Goal: Information Seeking & Learning: Find specific fact

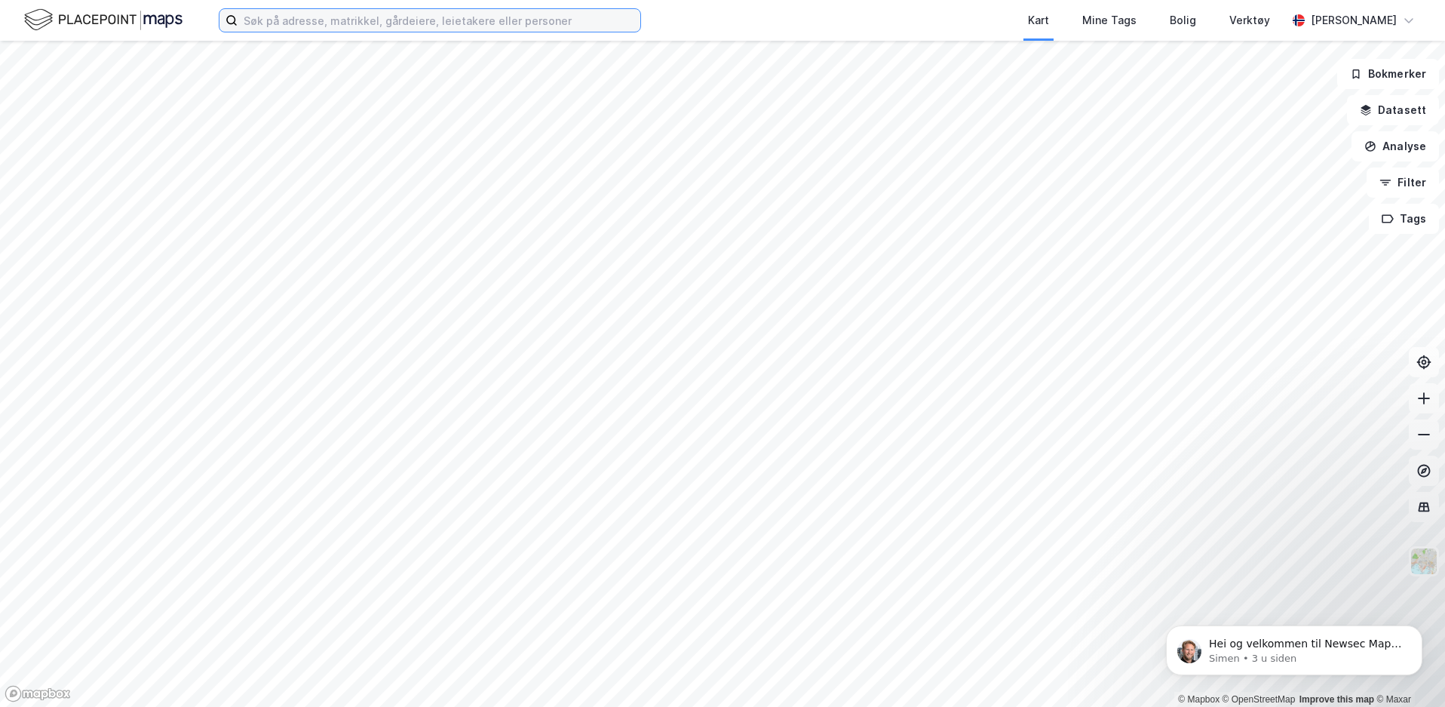
click at [538, 26] on input at bounding box center [439, 20] width 403 height 23
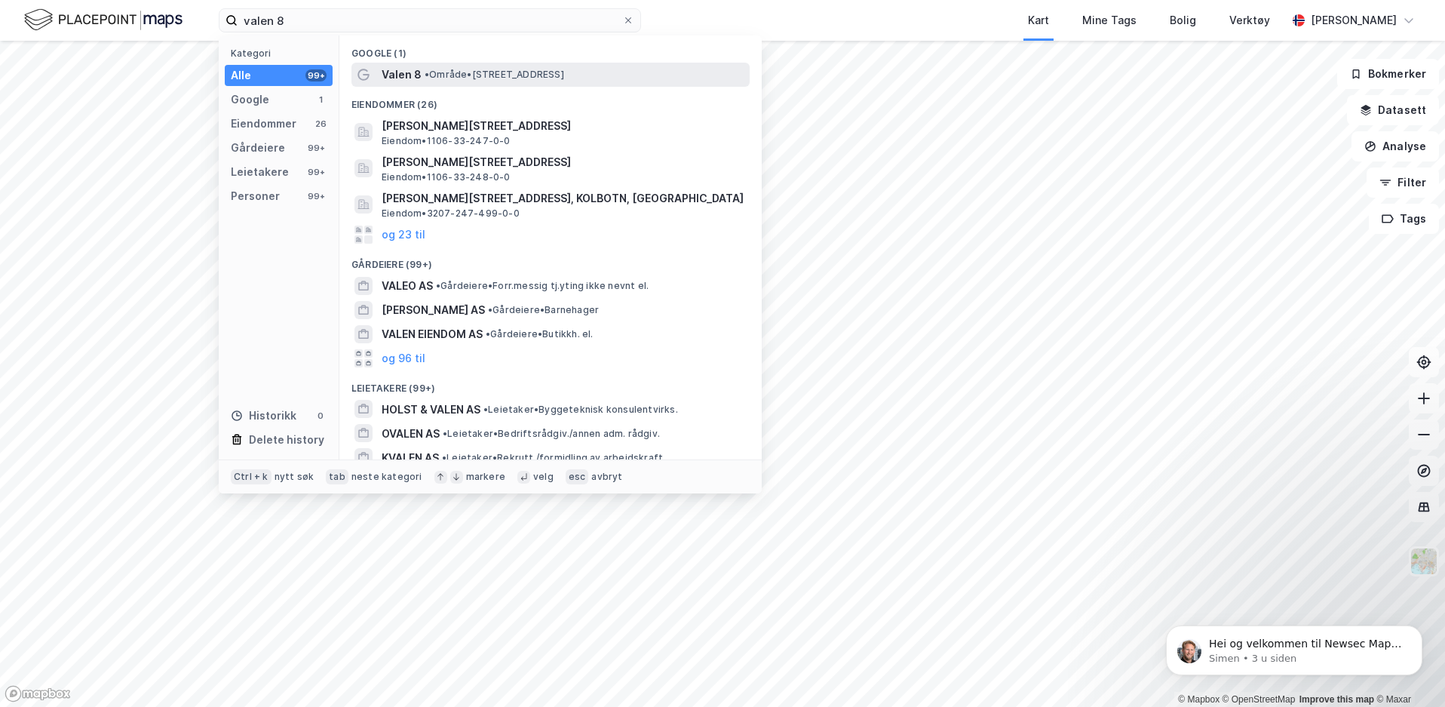
click at [405, 68] on span "Valen 8" at bounding box center [402, 75] width 40 height 18
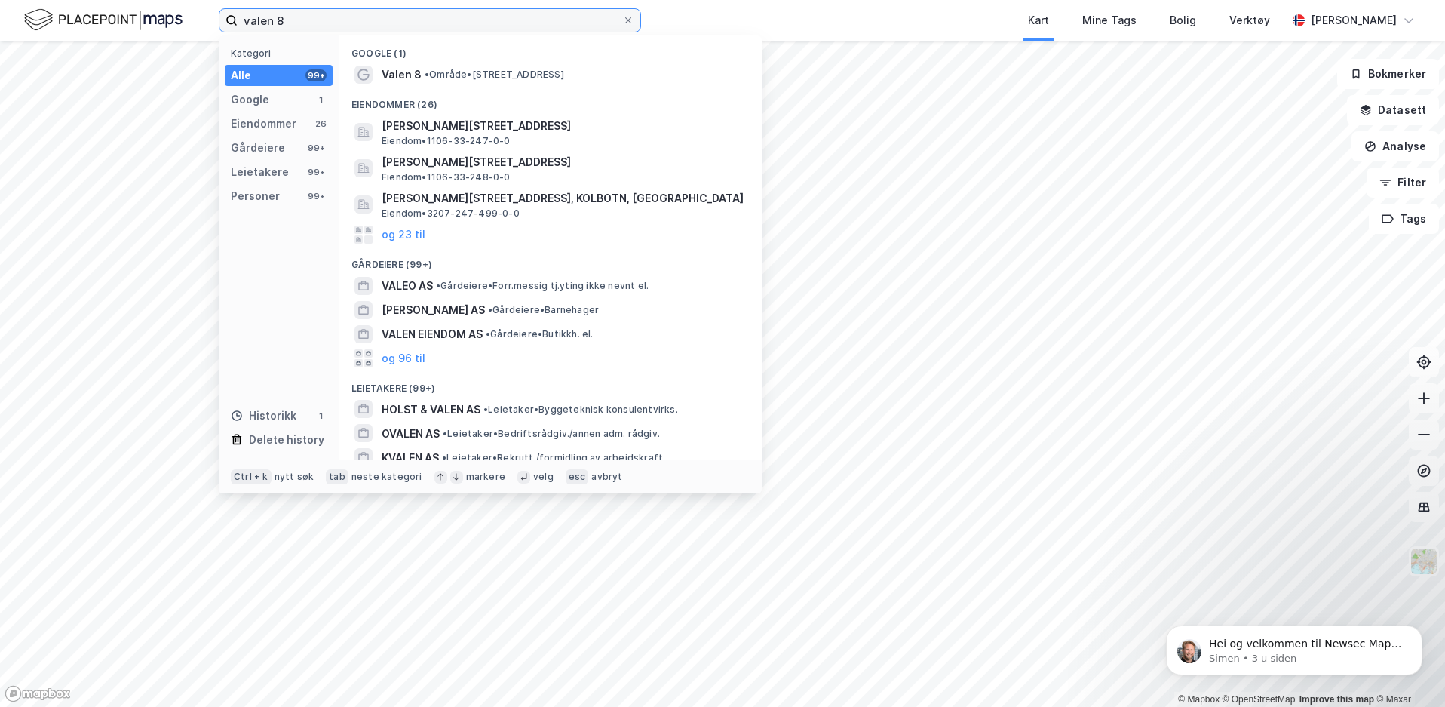
click at [489, 18] on input "valen 8" at bounding box center [430, 20] width 385 height 23
click at [404, 14] on input "valen 8" at bounding box center [430, 20] width 385 height 23
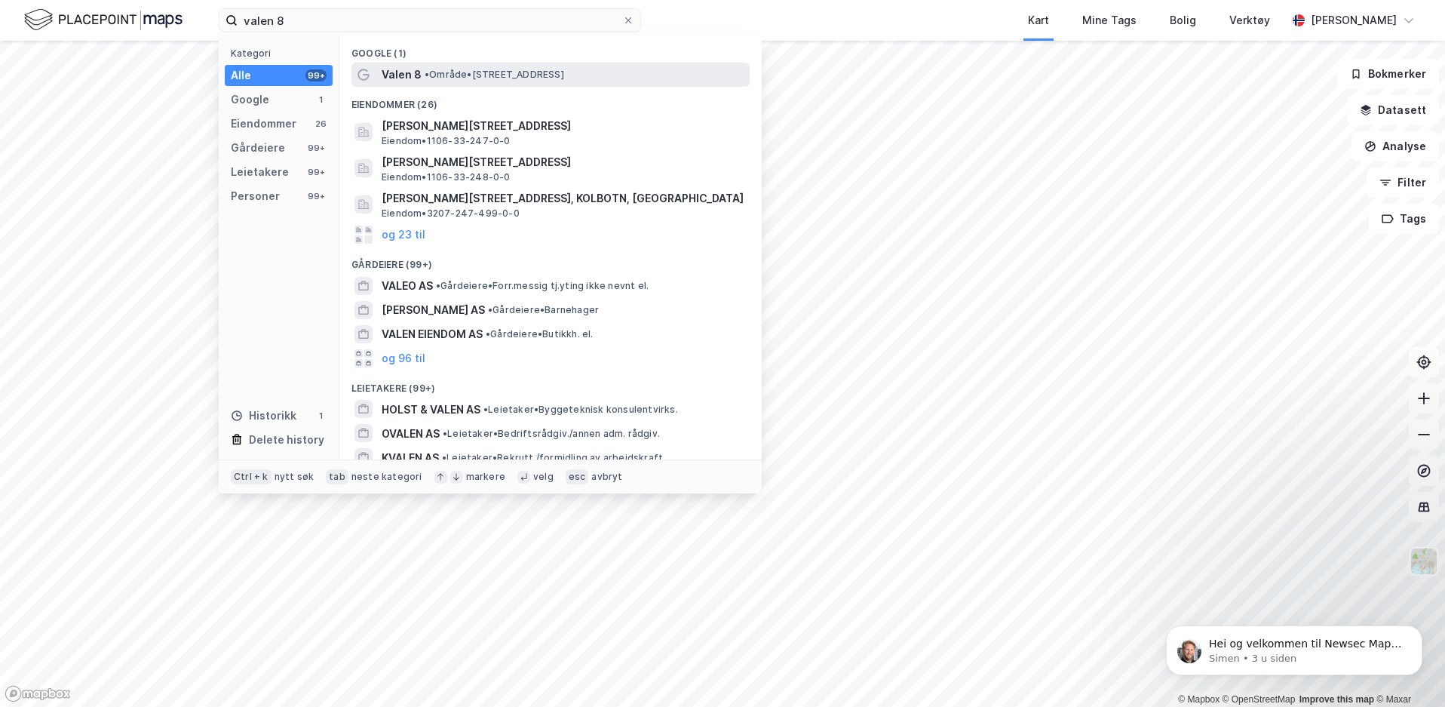
click at [411, 81] on span "Valen 8" at bounding box center [402, 75] width 40 height 18
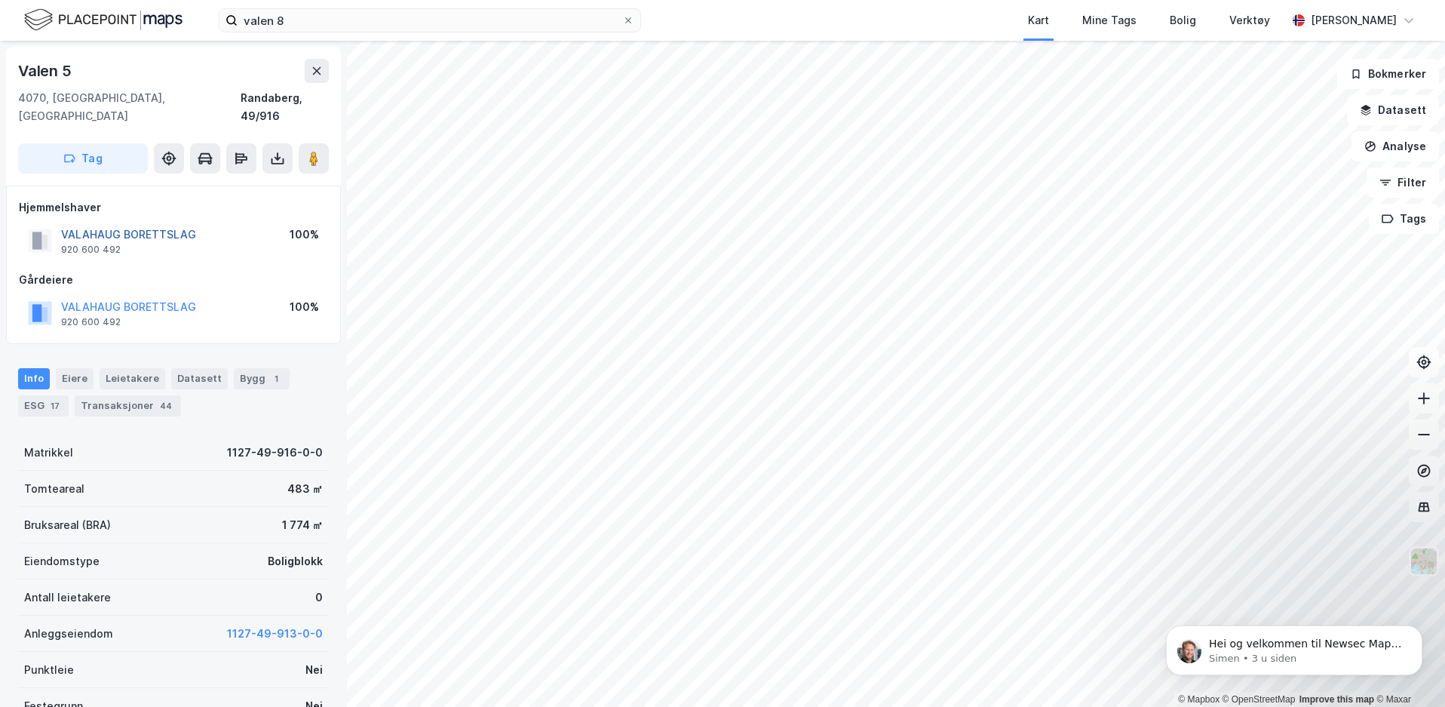
click at [0, 0] on button "VALAHAUG BORETTSLAG" at bounding box center [0, 0] width 0 height 0
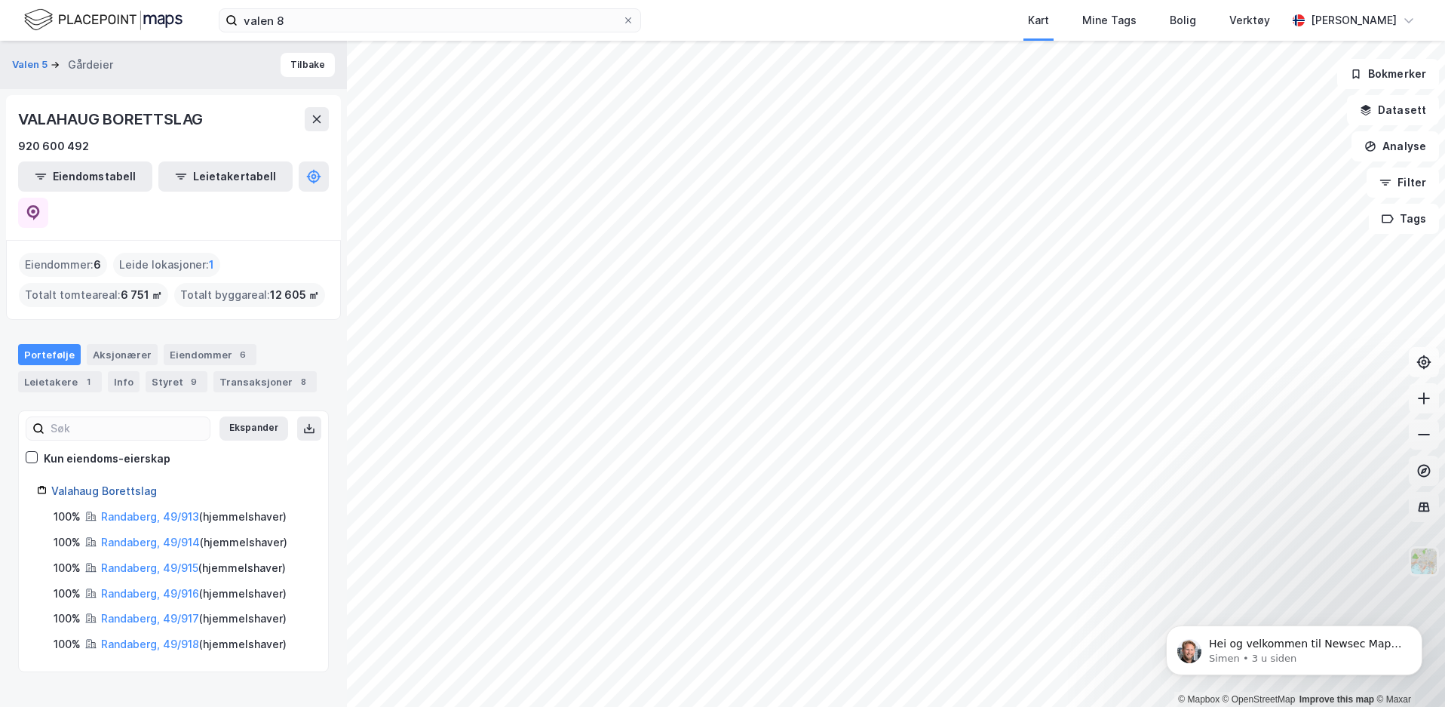
click at [130, 484] on link "Valahaug Borettslag" at bounding box center [104, 490] width 106 height 13
click at [173, 510] on link "Randaberg, 49/913" at bounding box center [150, 516] width 98 height 13
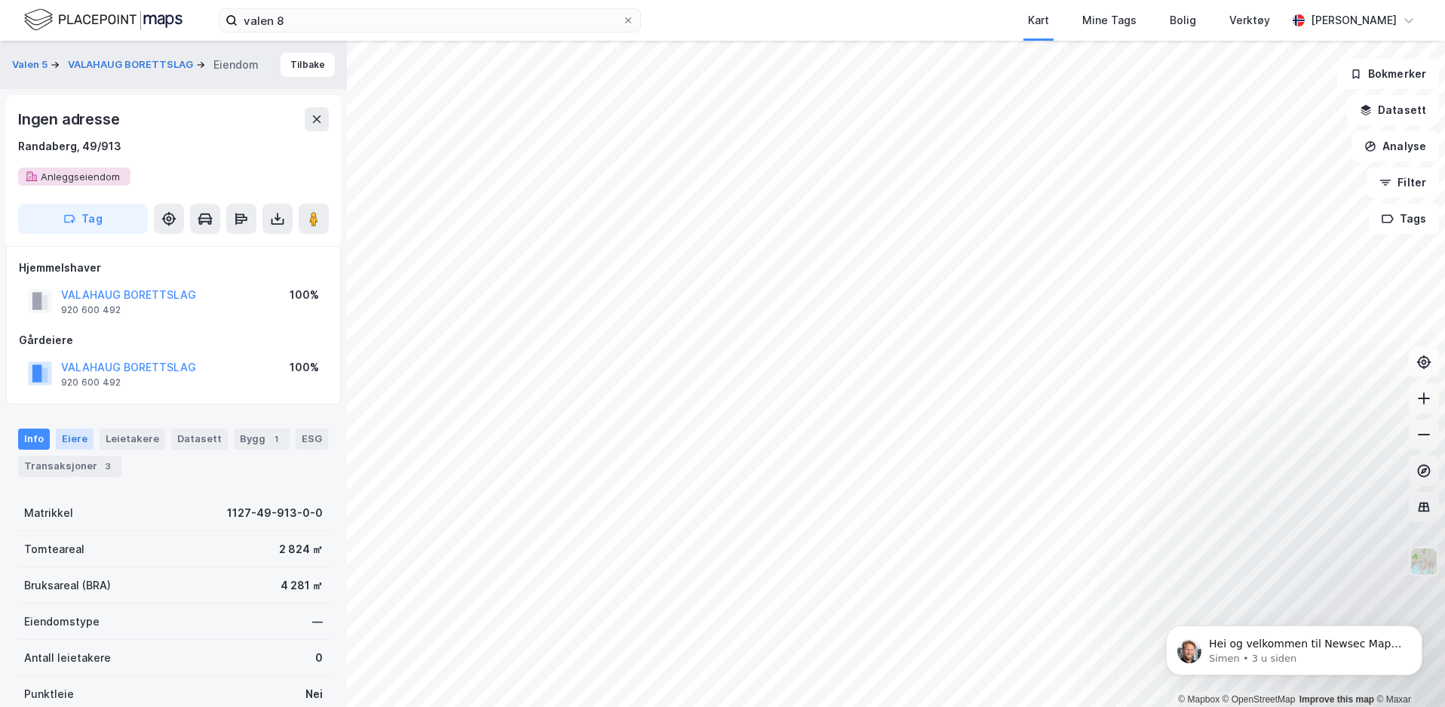
click at [78, 433] on div "Eiere" at bounding box center [75, 438] width 38 height 21
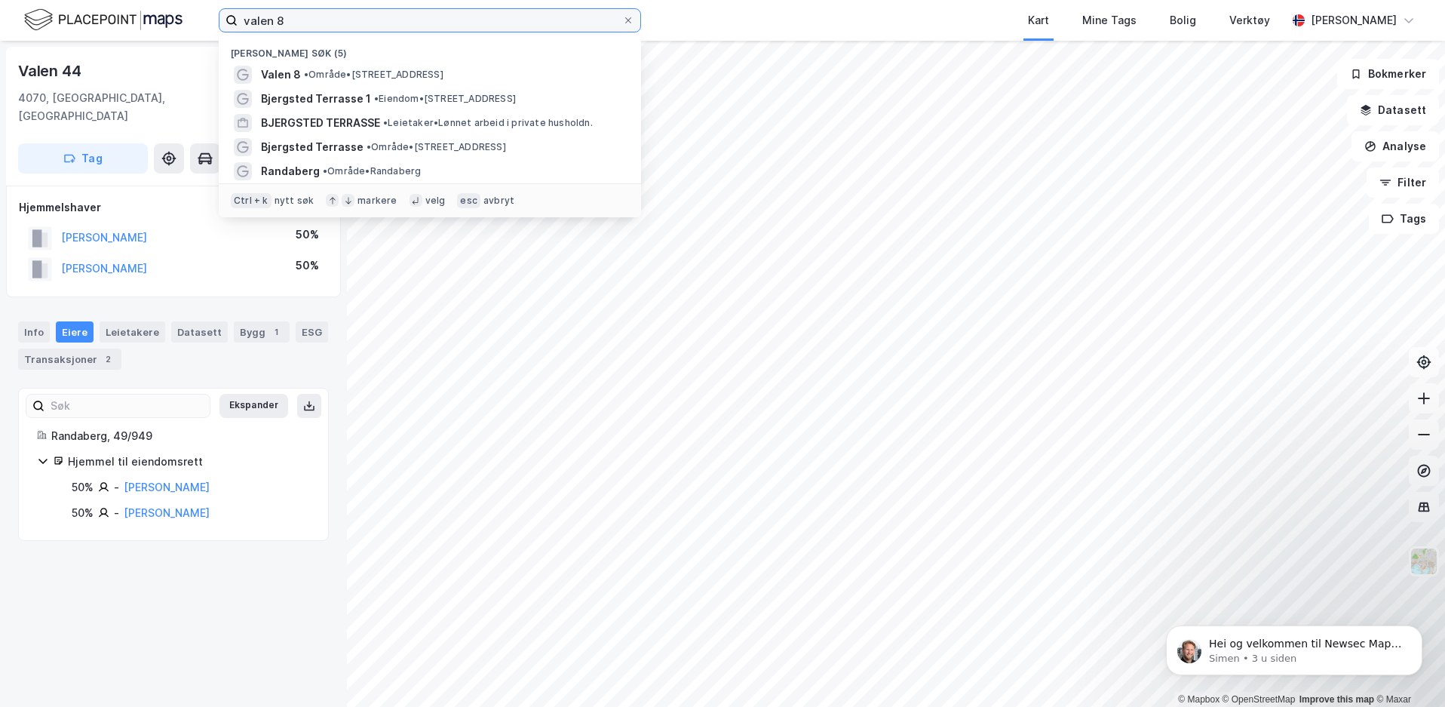
click at [366, 23] on input "valen 8" at bounding box center [430, 20] width 385 height 23
click at [321, 17] on input "valen 8" at bounding box center [430, 20] width 385 height 23
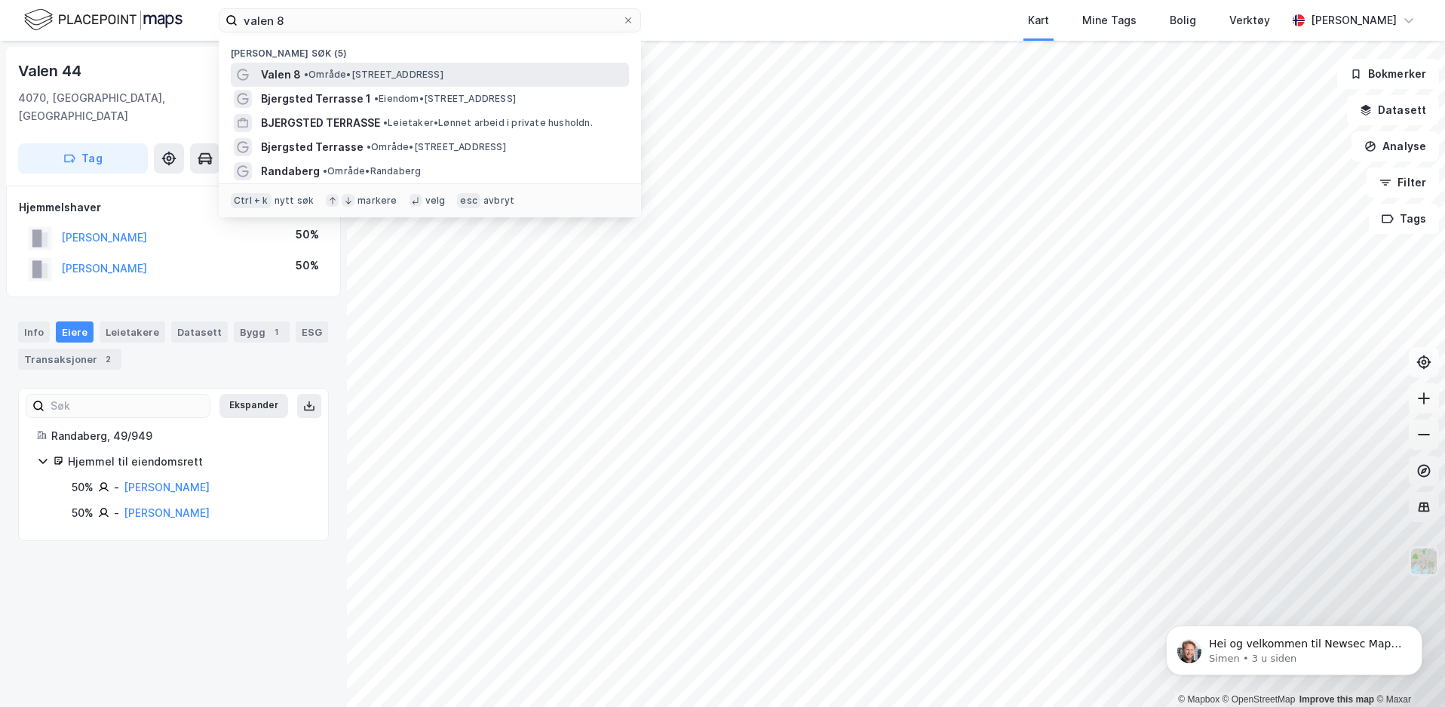
click at [264, 68] on span "Valen 8" at bounding box center [281, 75] width 40 height 18
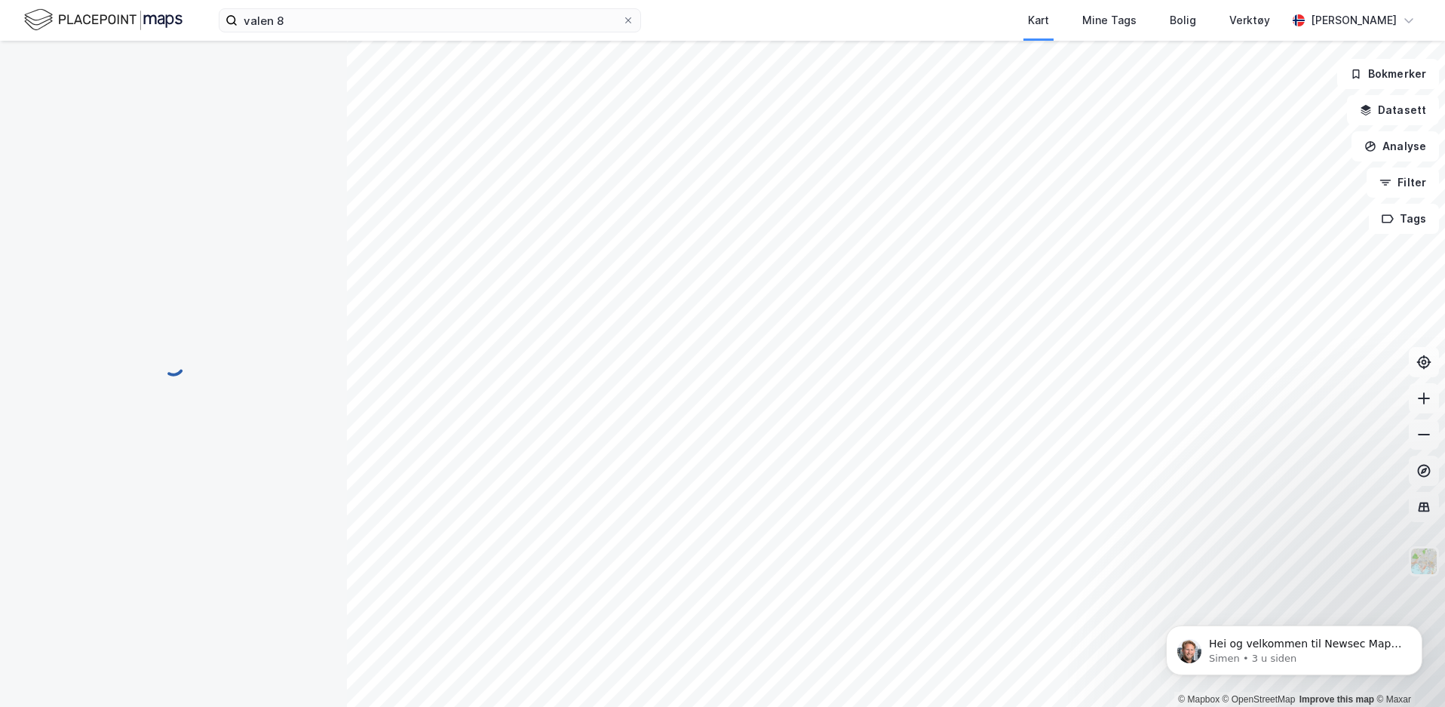
scroll to position [12, 0]
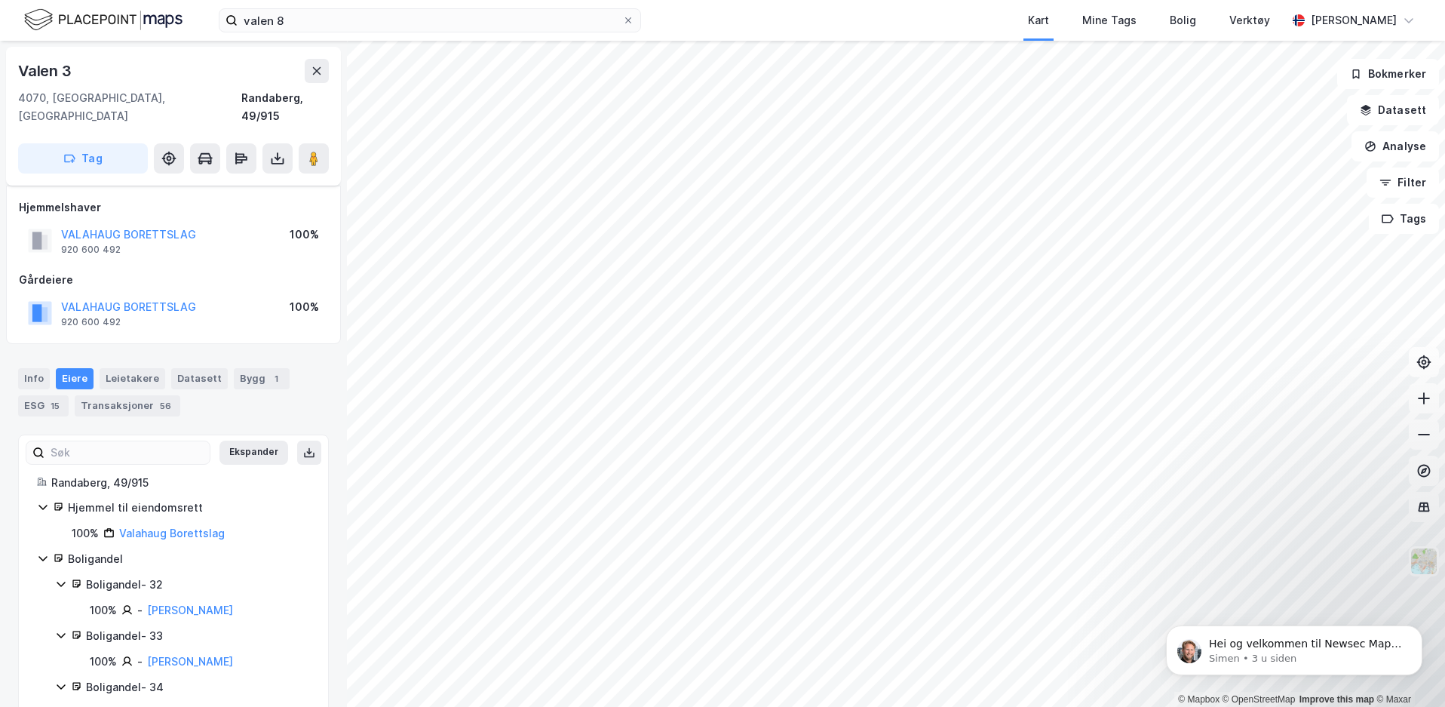
scroll to position [12, 0]
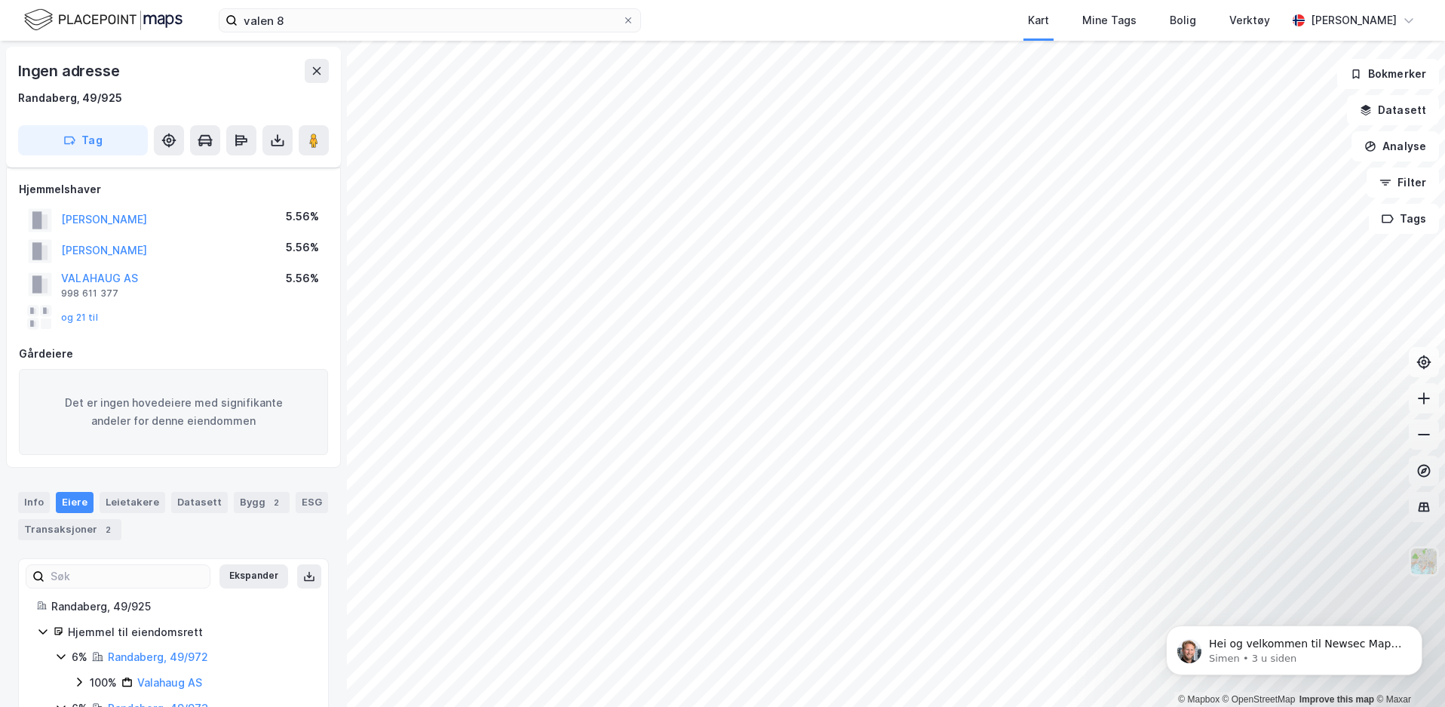
scroll to position [12, 0]
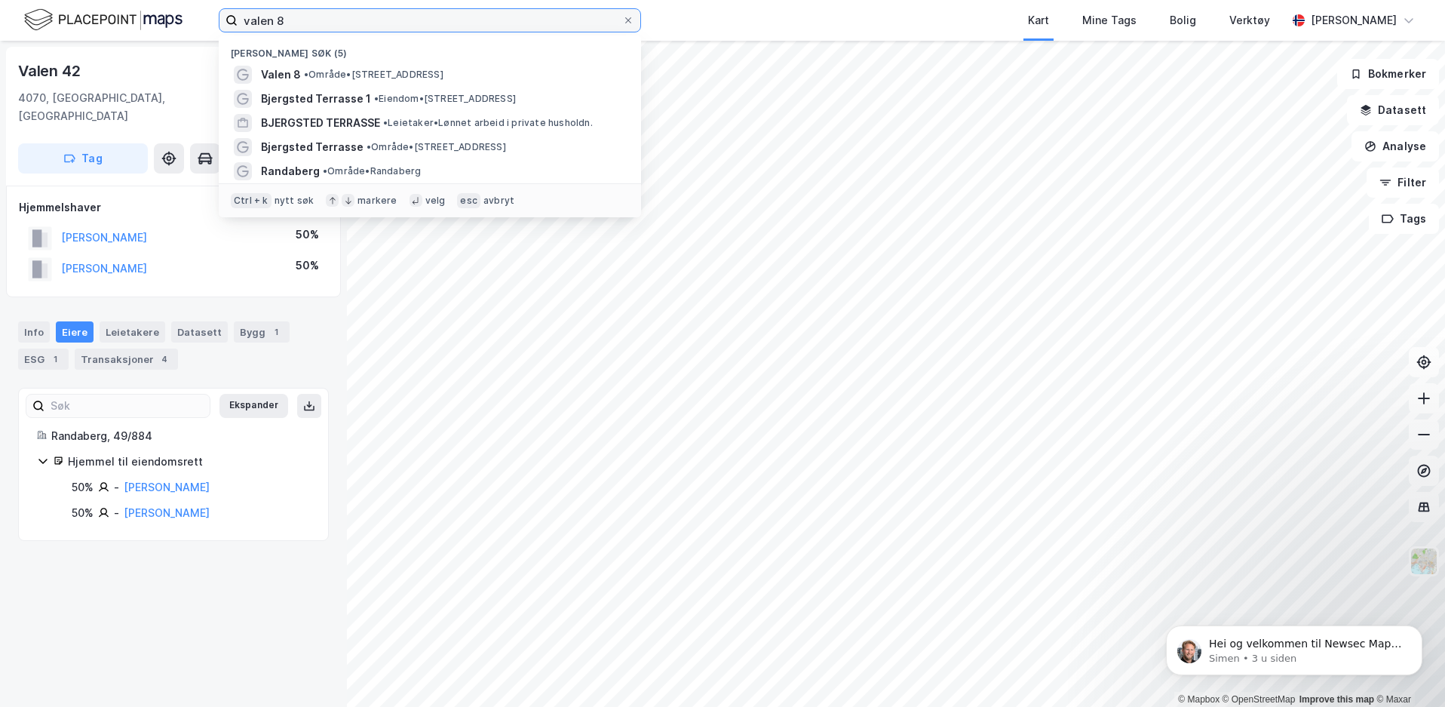
click at [554, 26] on input "valen 8" at bounding box center [430, 20] width 385 height 23
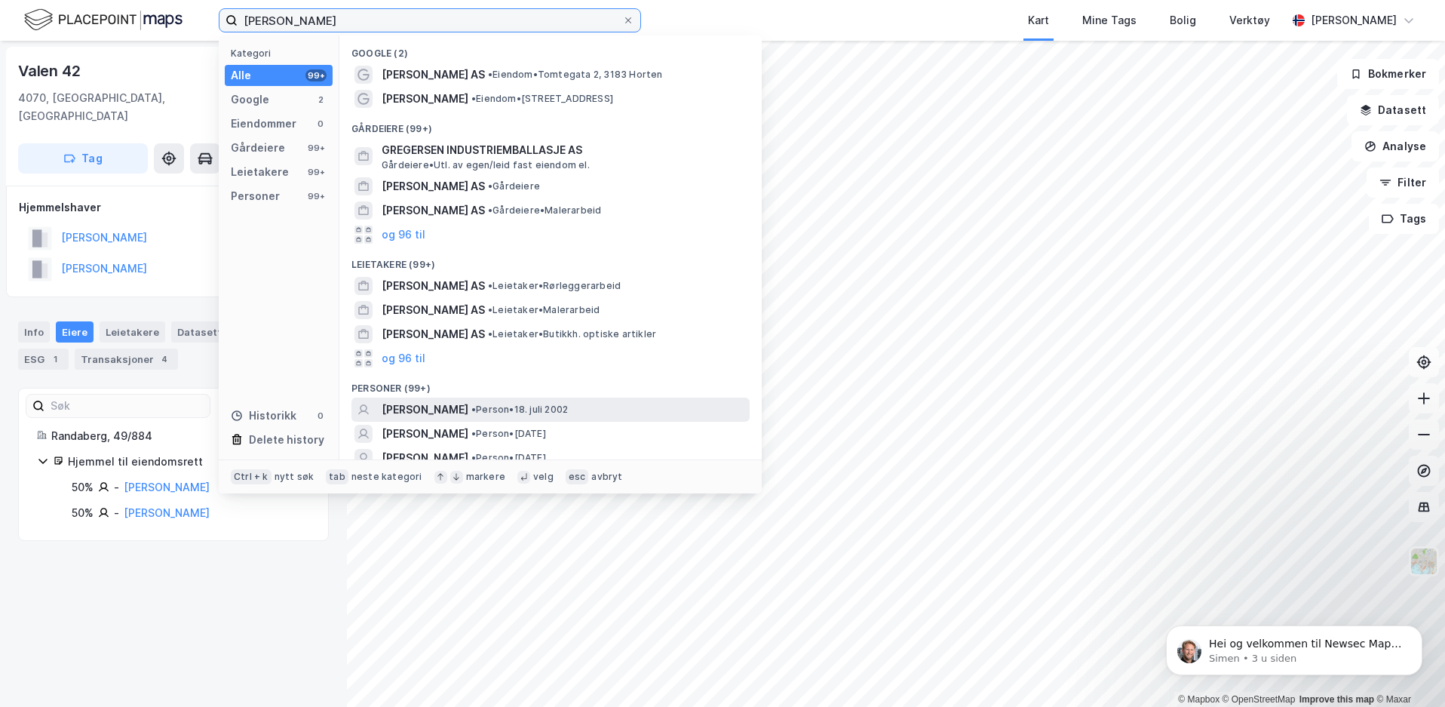
type input "[PERSON_NAME]"
click at [468, 401] on span "[PERSON_NAME]" at bounding box center [425, 409] width 87 height 18
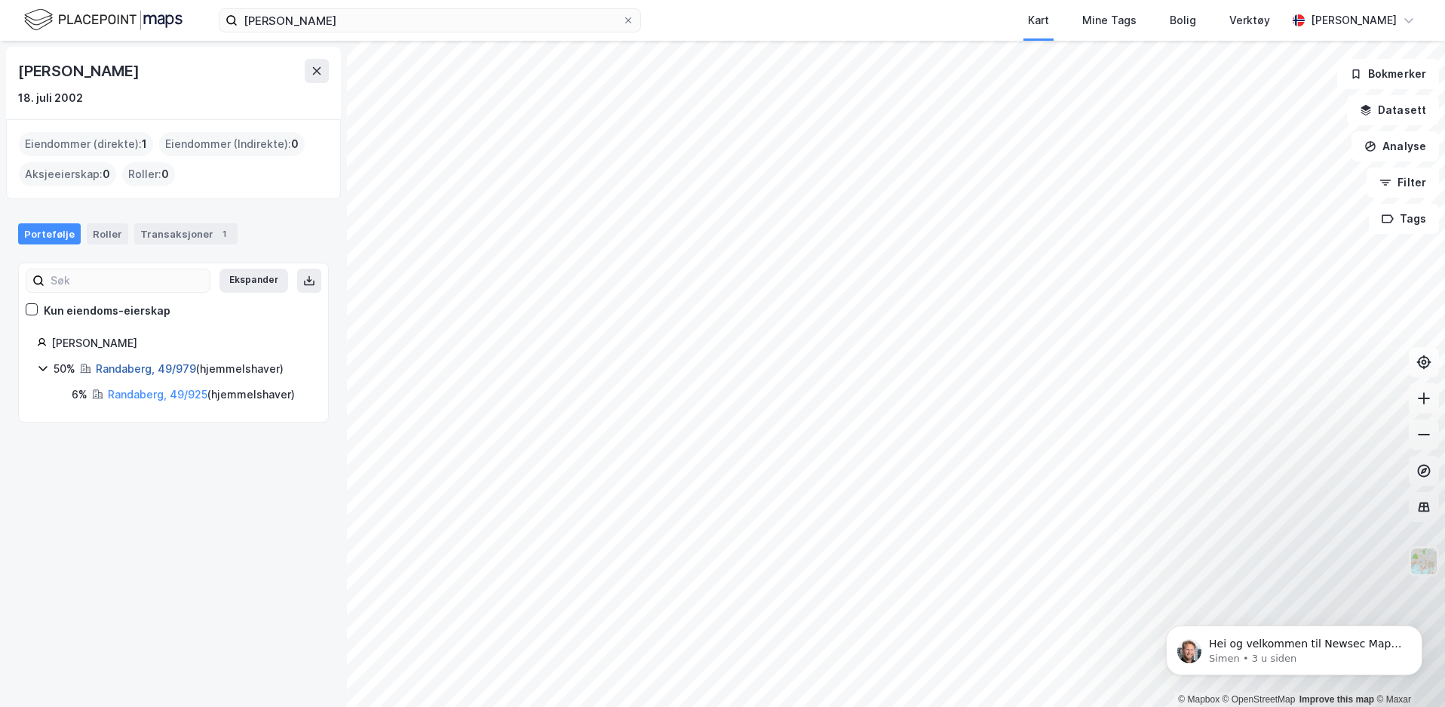
click at [171, 369] on link "Randaberg, 49/979" at bounding box center [146, 368] width 100 height 13
click at [117, 345] on div "[PERSON_NAME]" at bounding box center [180, 343] width 259 height 18
click at [321, 66] on icon at bounding box center [317, 71] width 12 height 12
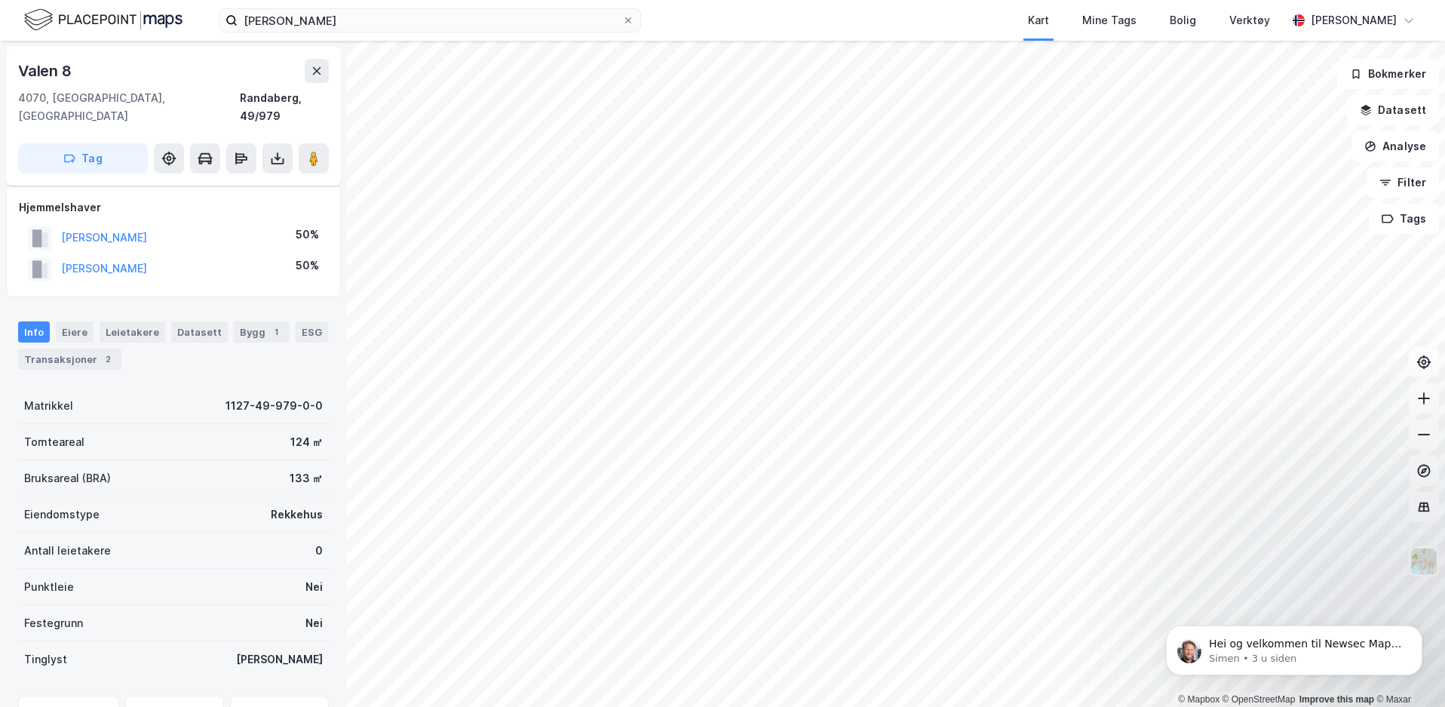
scroll to position [37, 0]
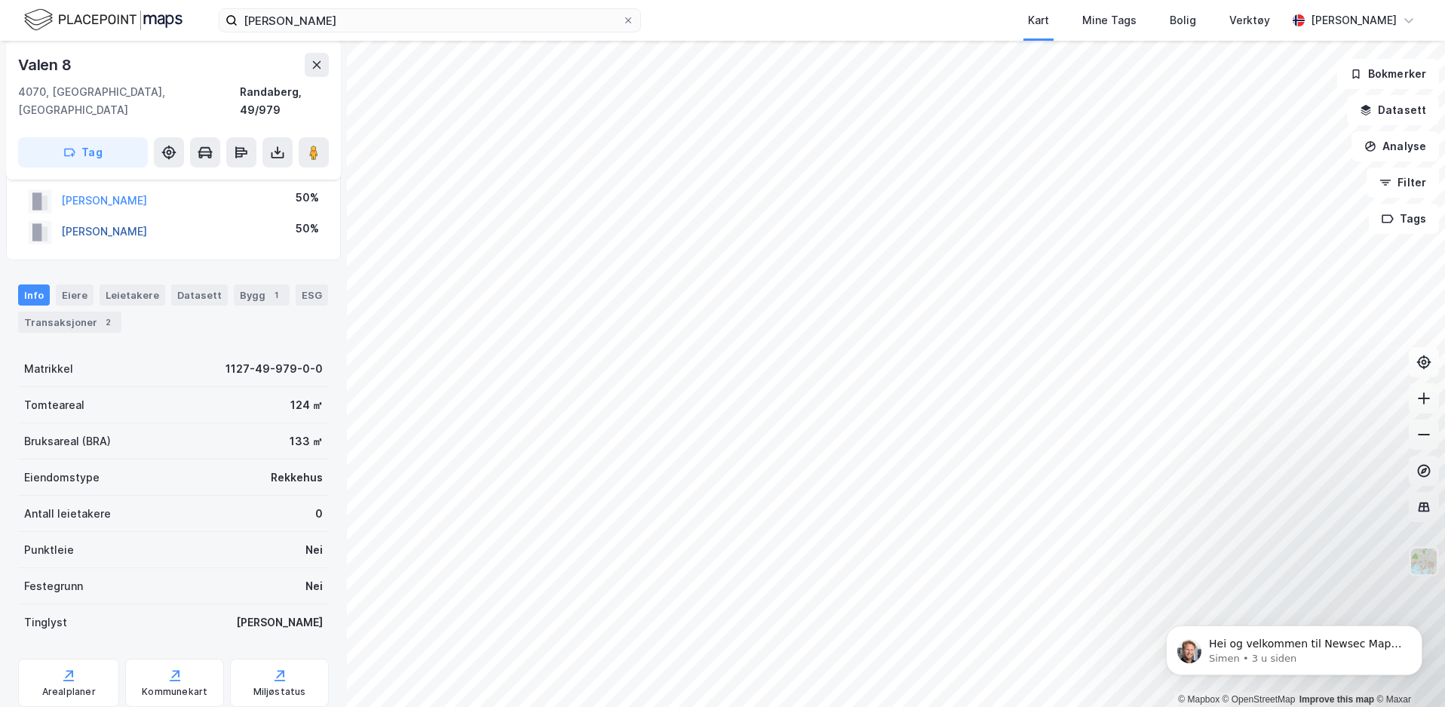
click at [0, 0] on button "[PERSON_NAME]" at bounding box center [0, 0] width 0 height 0
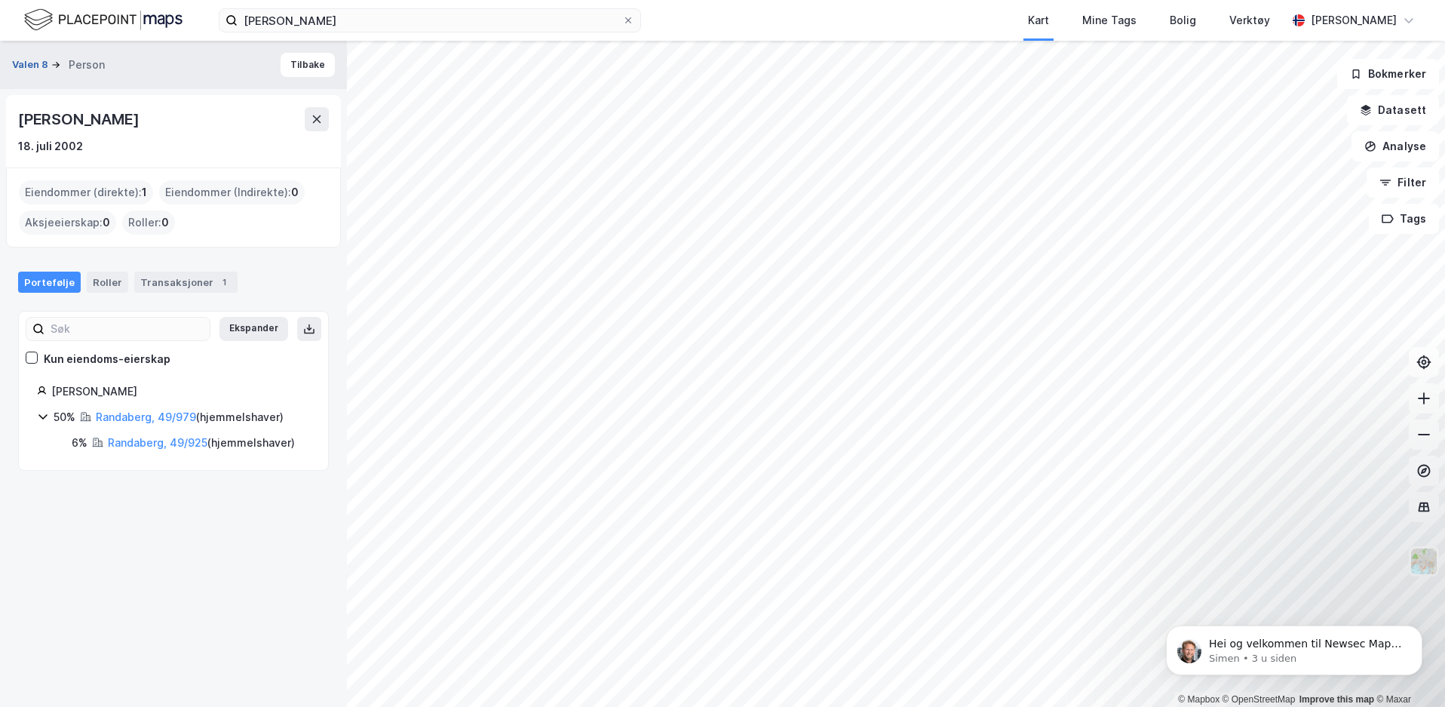
click at [32, 66] on button "Valen 8" at bounding box center [31, 64] width 39 height 15
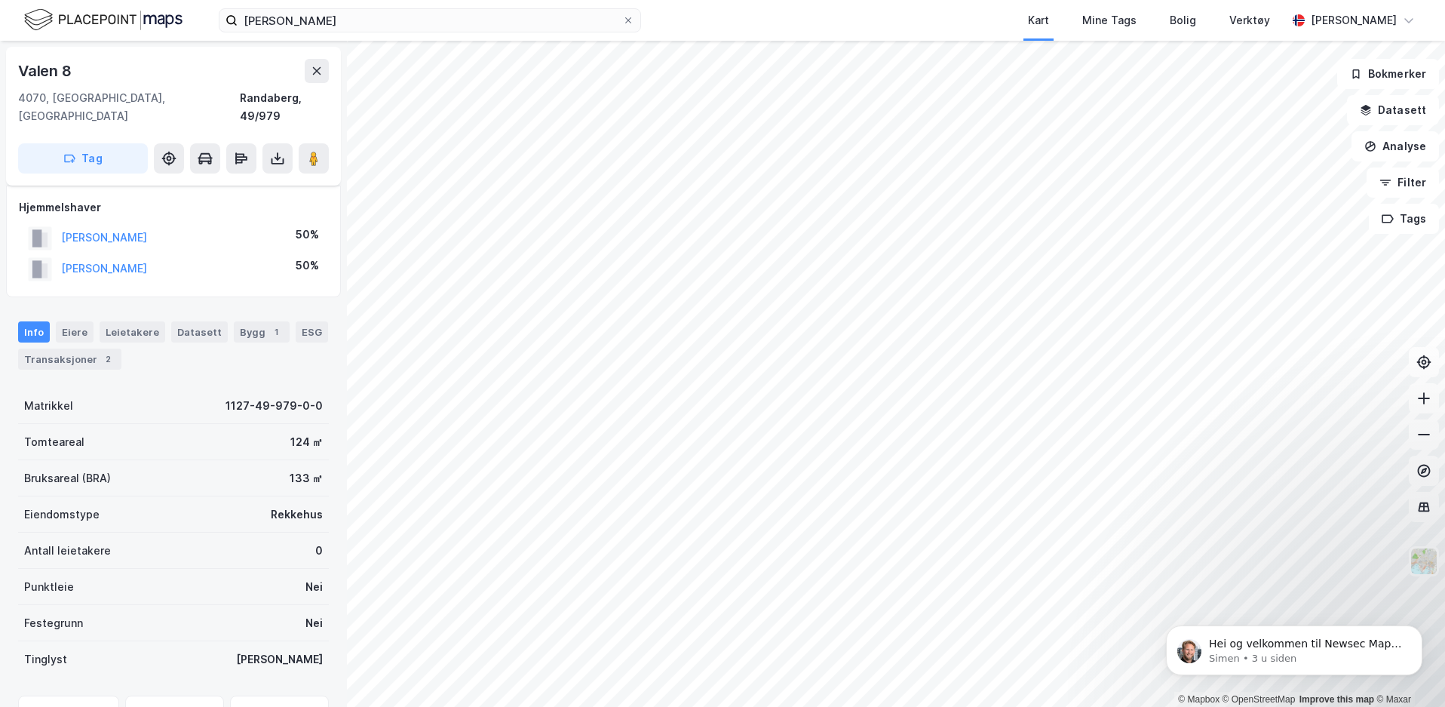
scroll to position [37, 0]
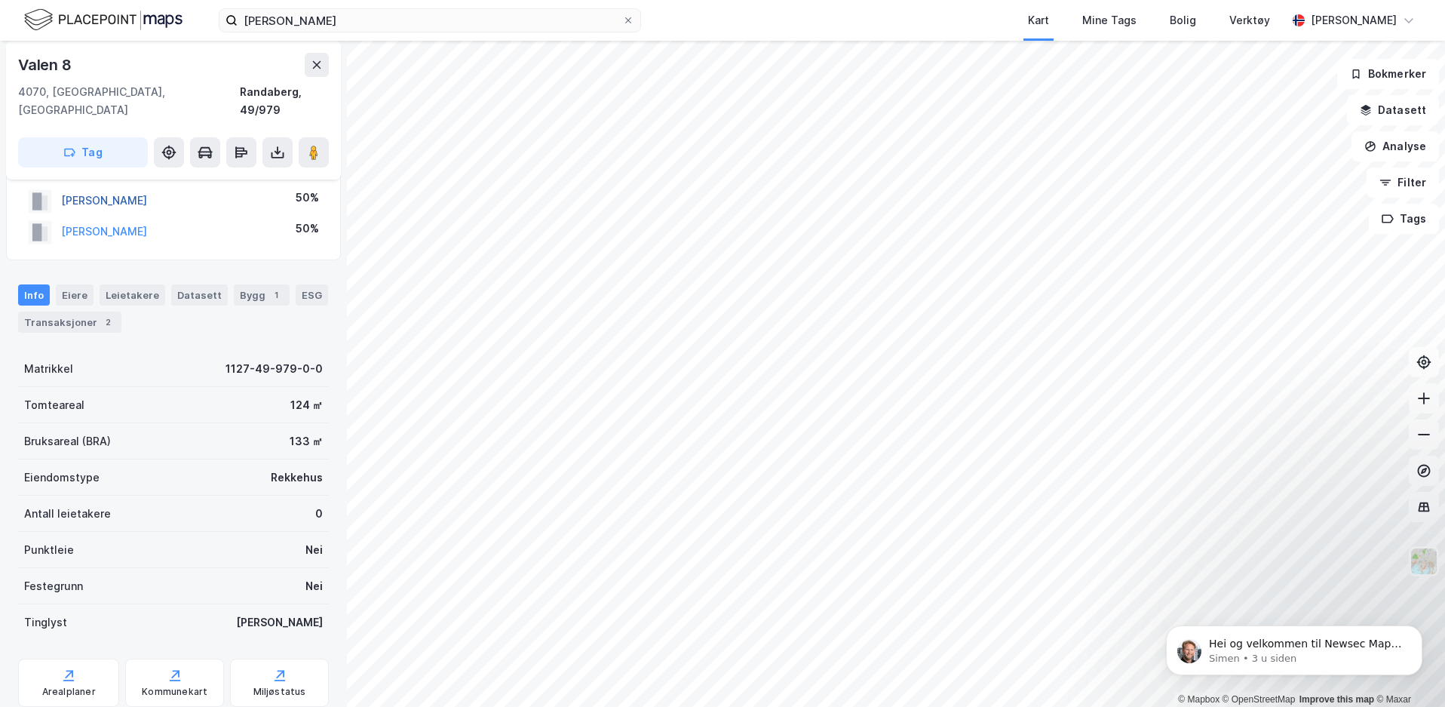
click at [0, 0] on button "[PERSON_NAME]" at bounding box center [0, 0] width 0 height 0
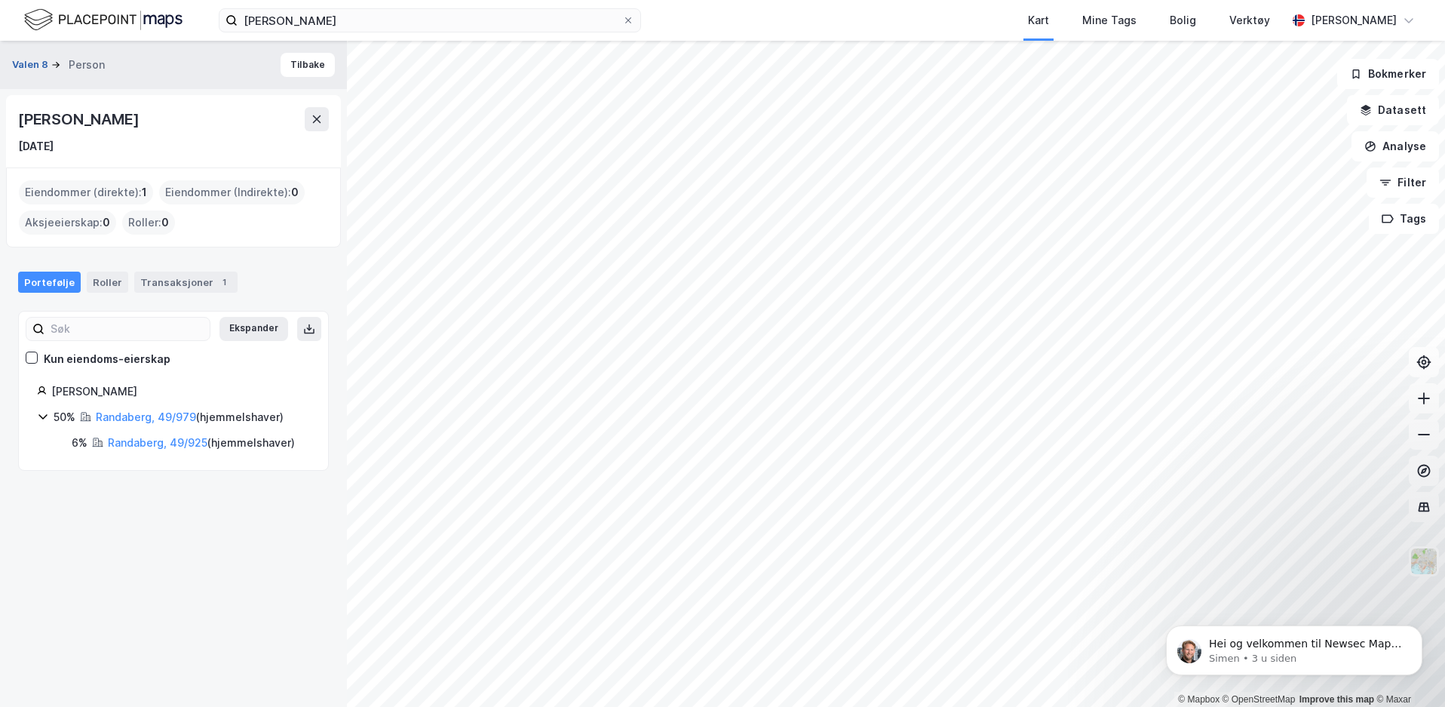
click at [25, 67] on button "Valen 8" at bounding box center [31, 64] width 39 height 15
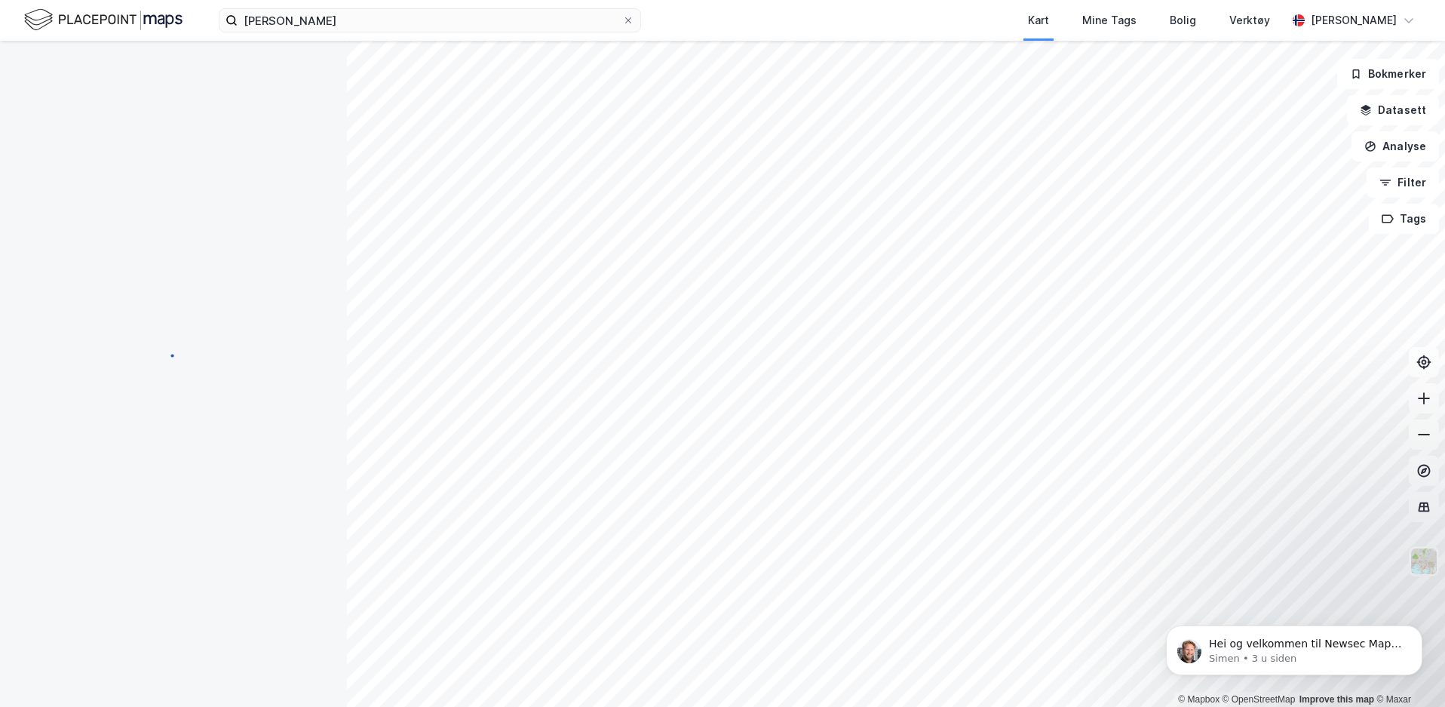
scroll to position [37, 0]
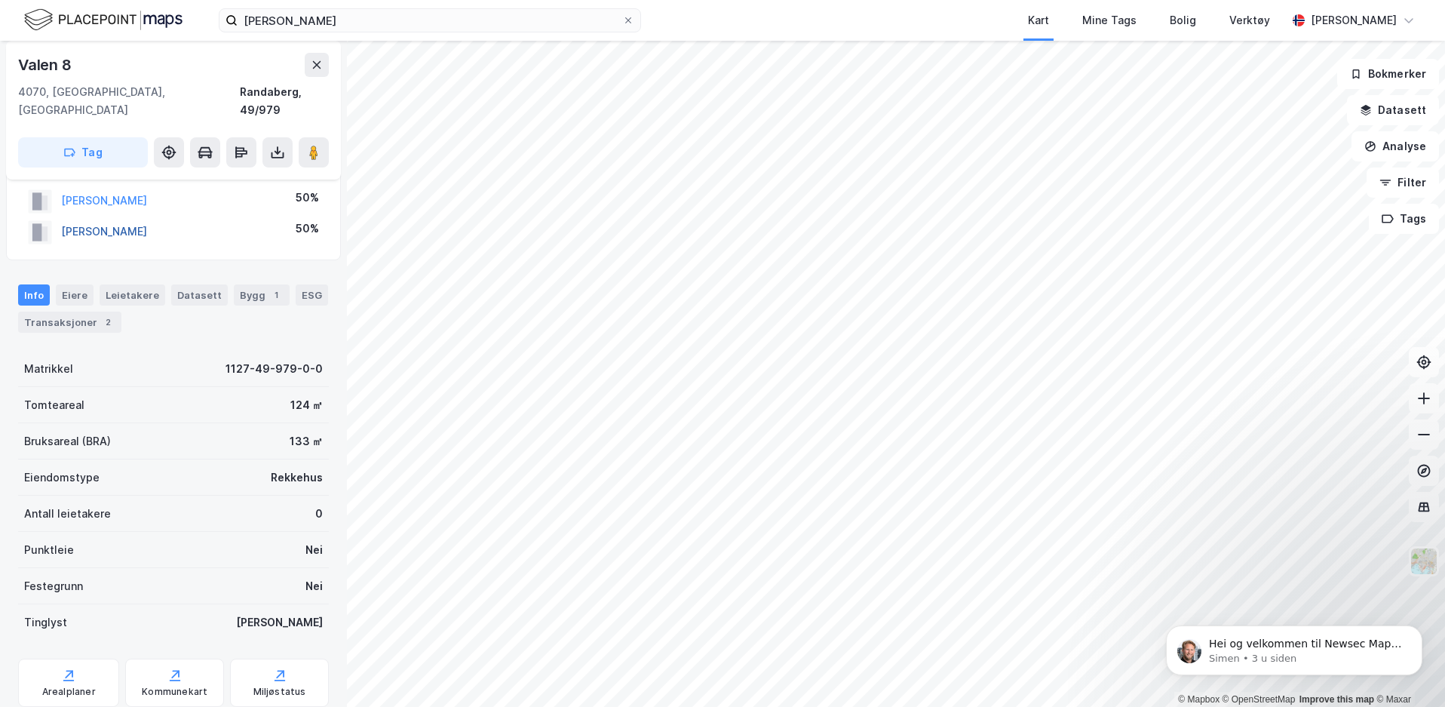
click at [0, 0] on button "[PERSON_NAME]" at bounding box center [0, 0] width 0 height 0
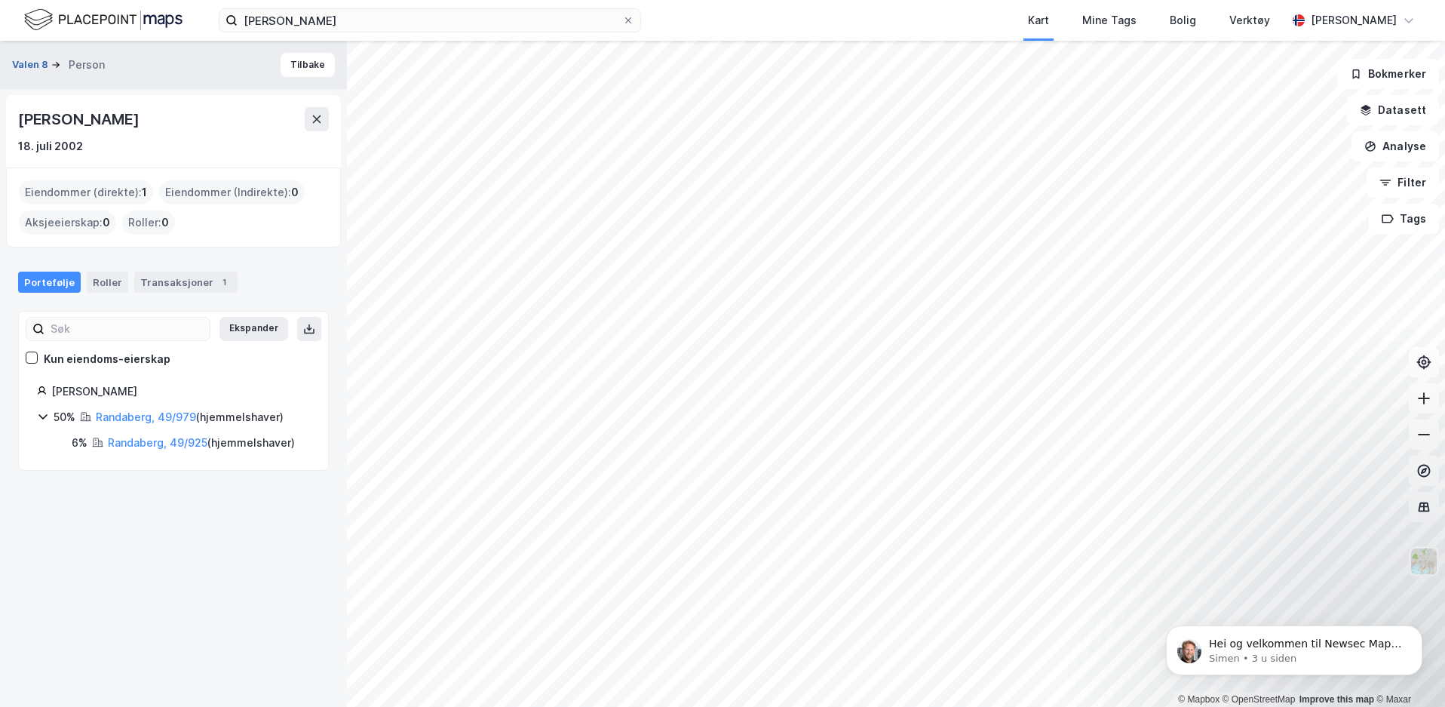
click at [30, 63] on button "Valen 8" at bounding box center [31, 64] width 39 height 15
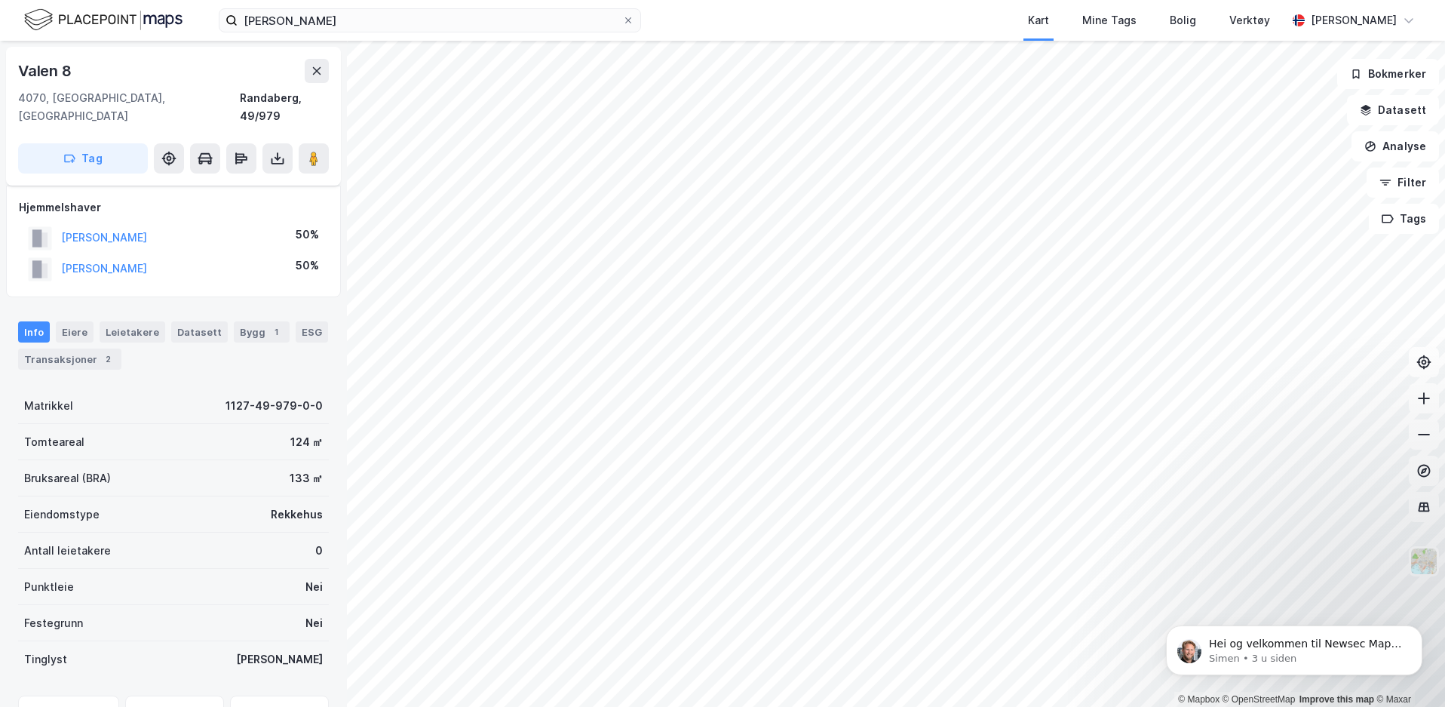
scroll to position [37, 0]
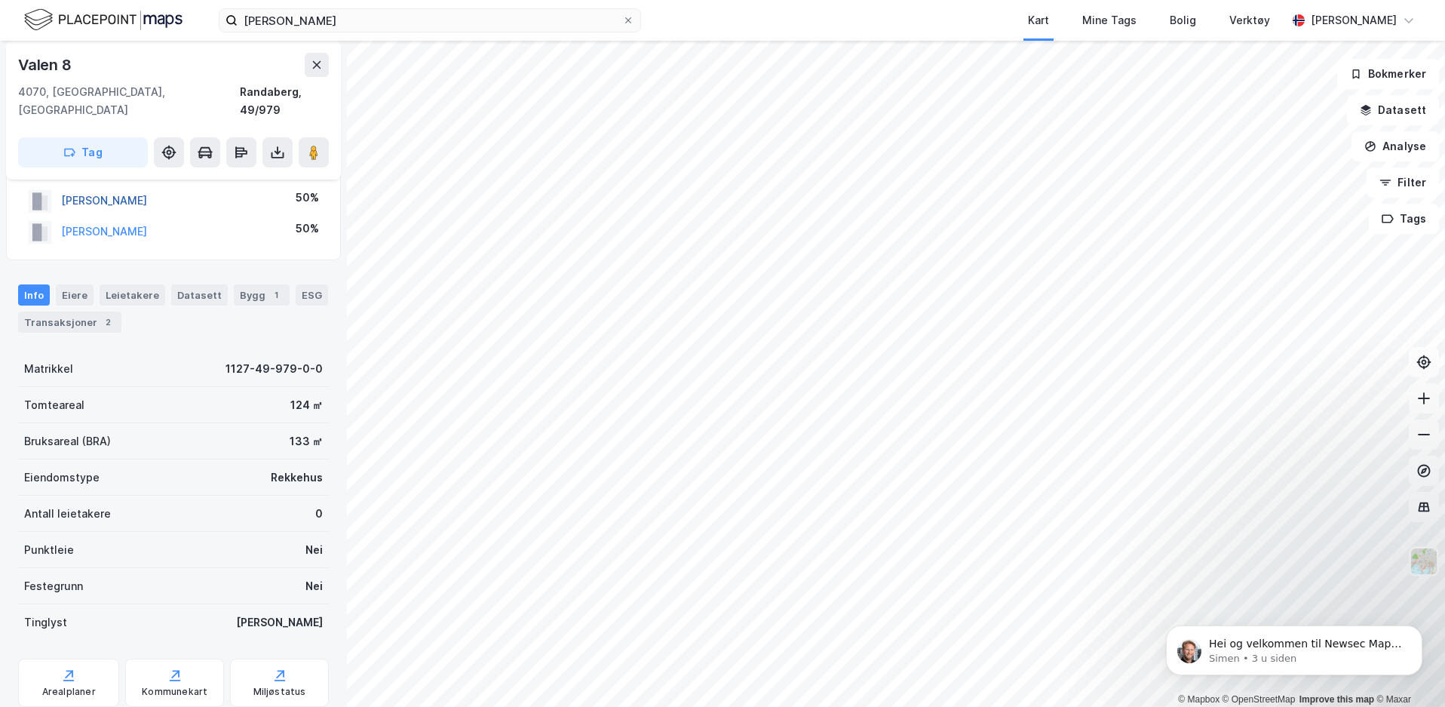
click at [0, 0] on button "[PERSON_NAME]" at bounding box center [0, 0] width 0 height 0
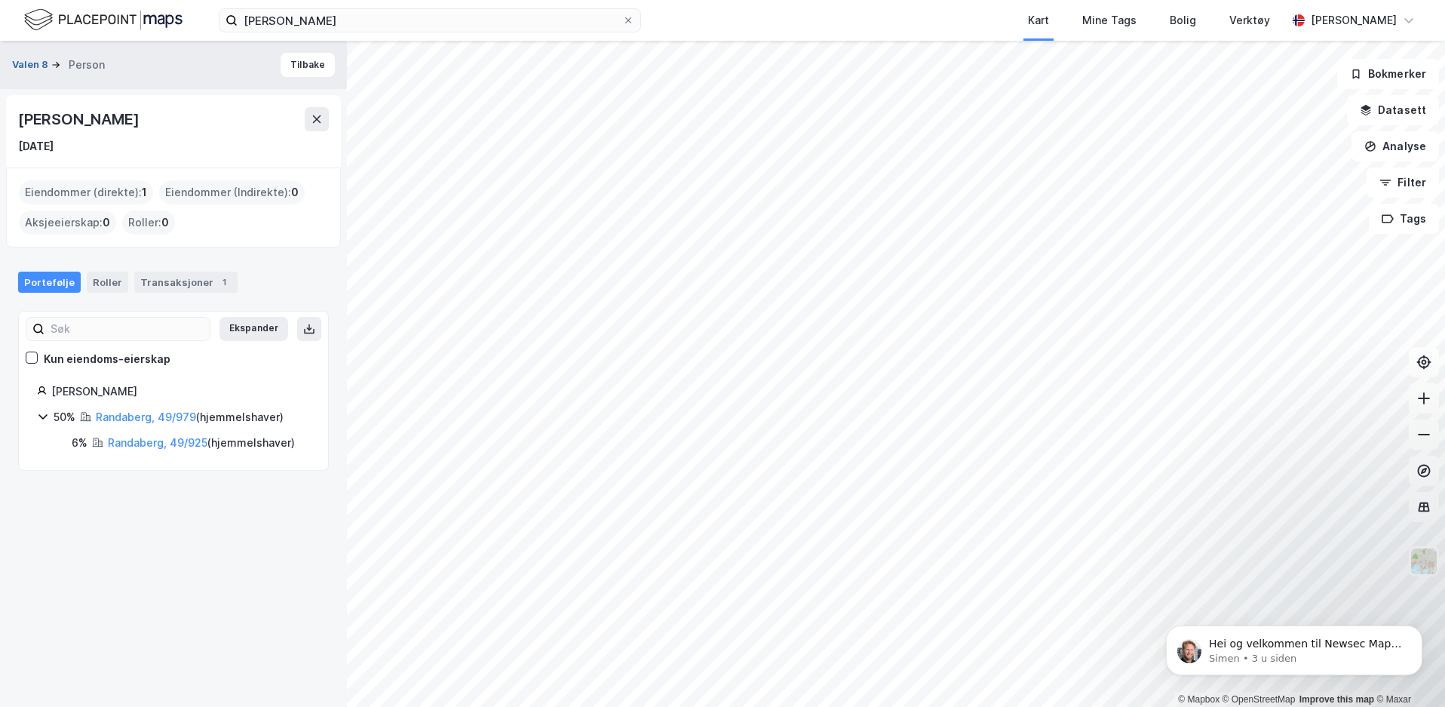
click at [41, 67] on button "Valen 8" at bounding box center [31, 64] width 39 height 15
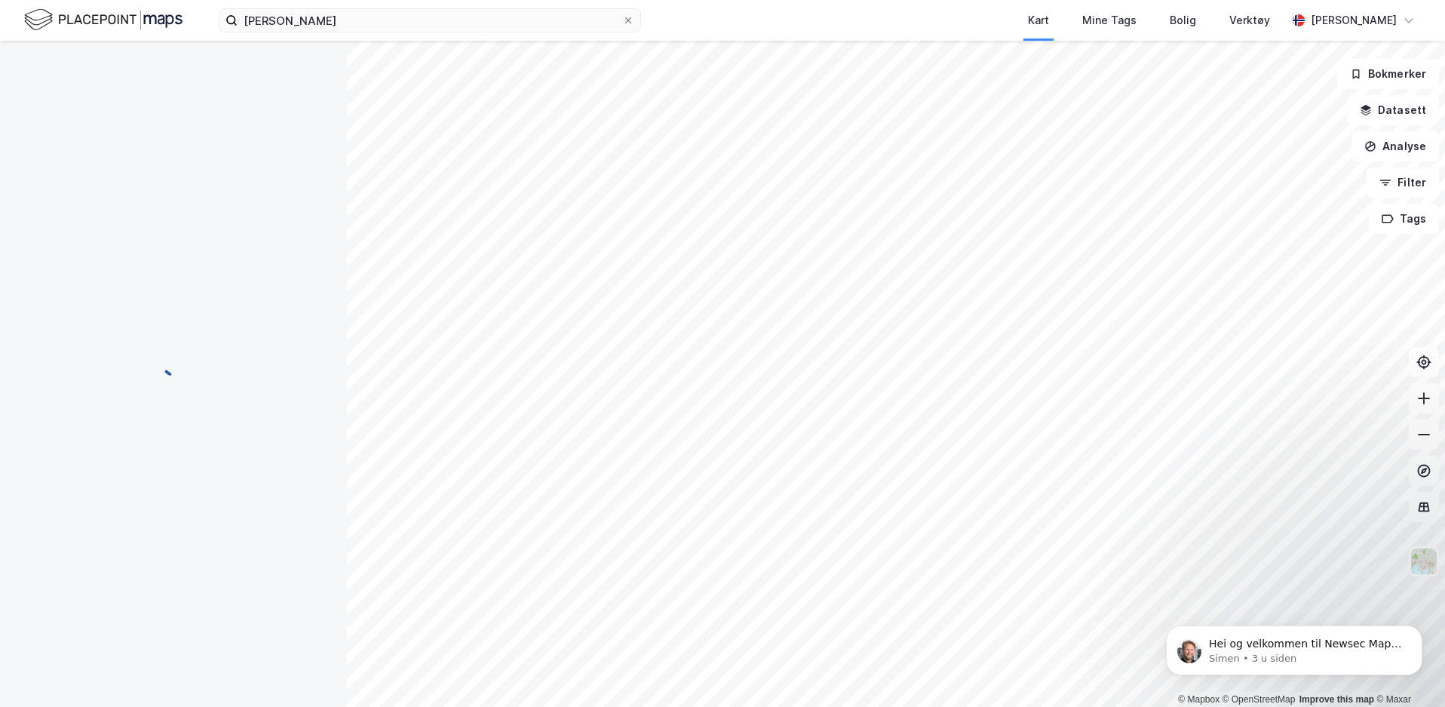
scroll to position [37, 0]
